Goal: Navigation & Orientation: Find specific page/section

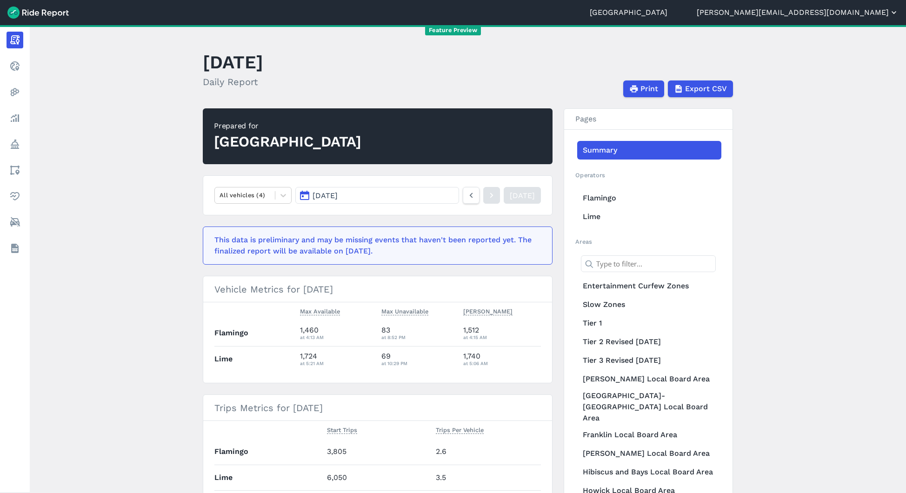
click at [846, 14] on button "[PERSON_NAME][EMAIL_ADDRESS][DOMAIN_NAME]" at bounding box center [798, 12] width 202 height 11
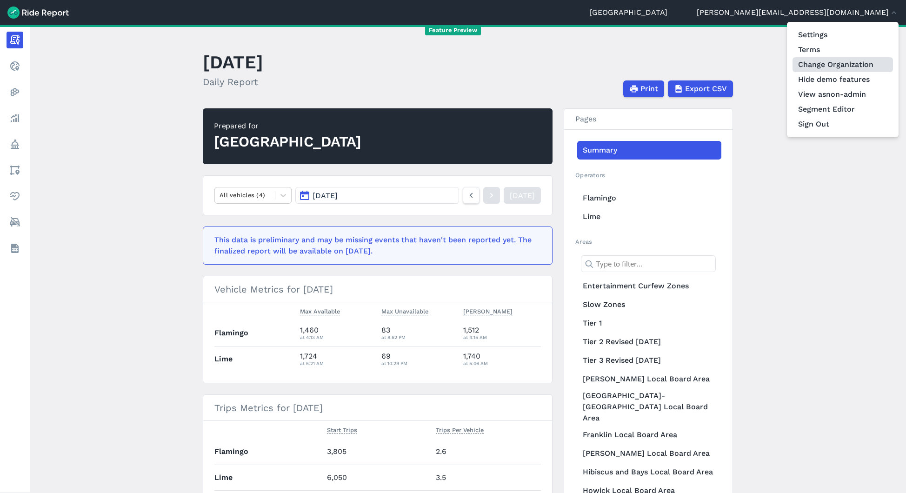
click at [847, 60] on link "Change Organization" at bounding box center [843, 64] width 100 height 15
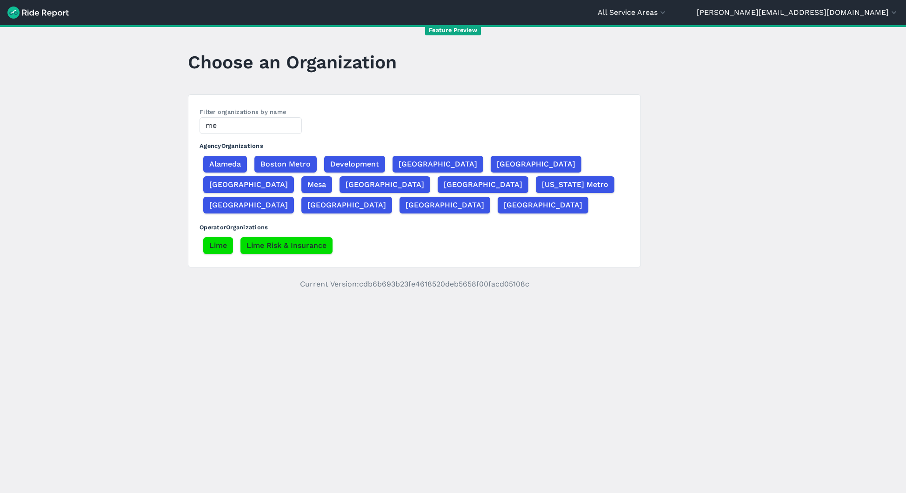
type input "m"
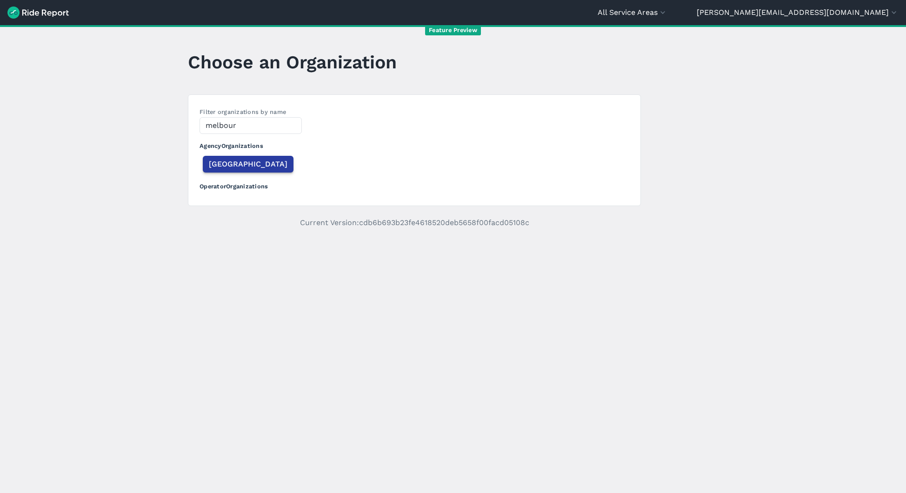
type input "melbour"
click at [241, 166] on span "[GEOGRAPHIC_DATA]" at bounding box center [248, 164] width 79 height 11
